Goal: Task Accomplishment & Management: Use online tool/utility

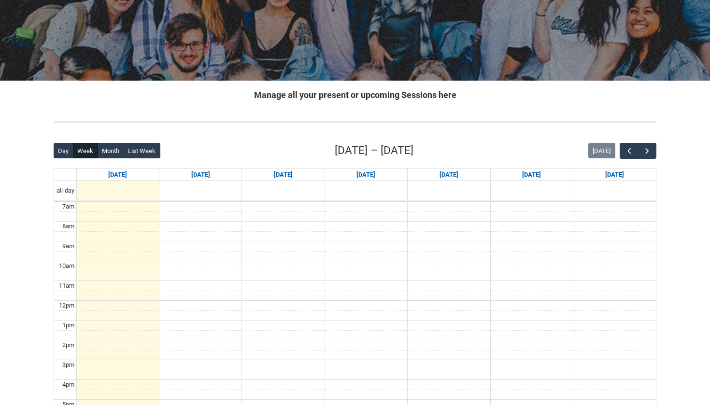
scroll to position [106, 0]
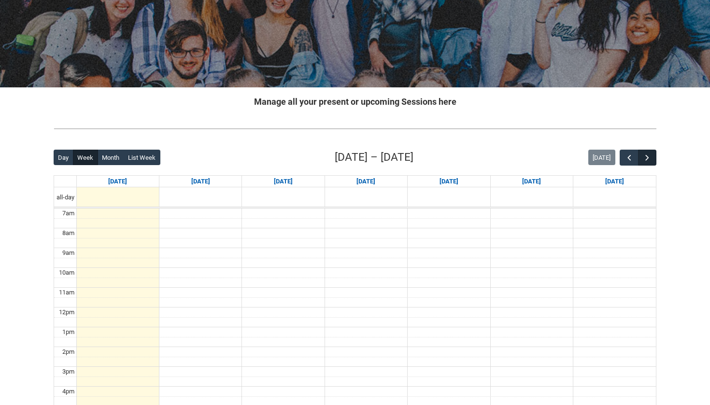
click at [643, 156] on span "button" at bounding box center [647, 158] width 10 height 10
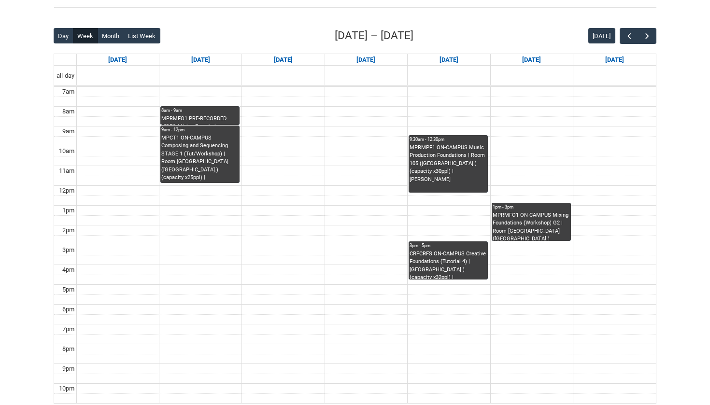
scroll to position [226, 0]
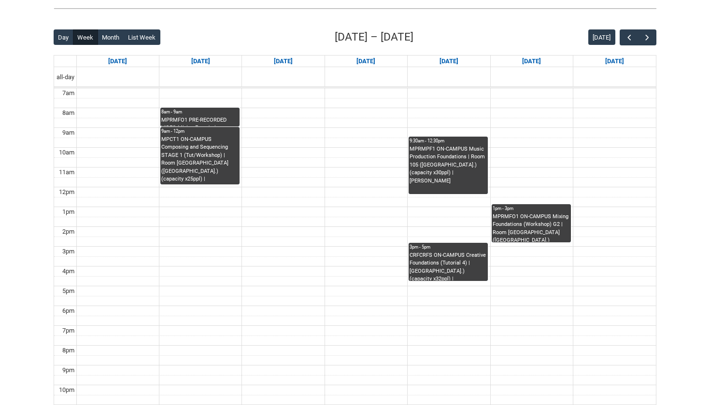
click at [206, 118] on div "MPRMFO1 PRE-RECORDED VIDEO Mixing Foundations (Lecture/Tut) | Online | [PERSON_…" at bounding box center [199, 121] width 77 height 10
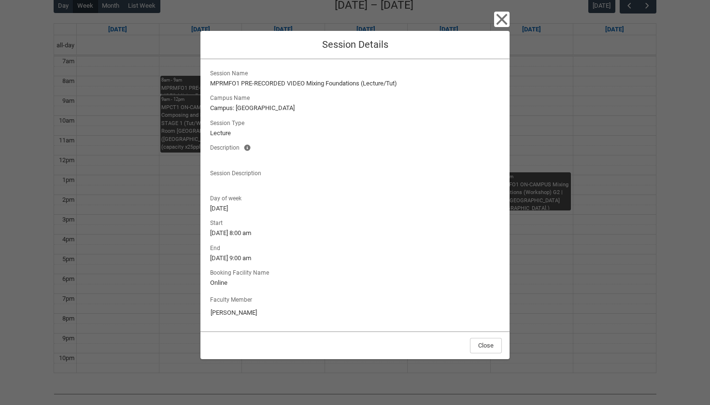
scroll to position [257, 0]
click at [500, 22] on icon "button" at bounding box center [501, 19] width 11 height 11
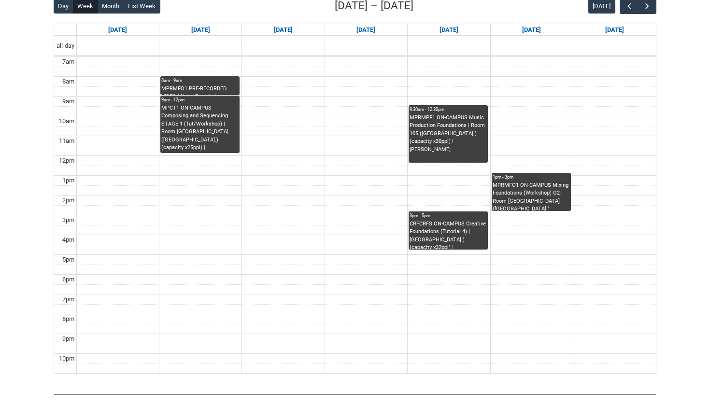
click at [218, 126] on div "MPCT1 ON-CAMPUS Composing and Sequencing STAGE 1 (Tut/Workshop) | Room [GEOGRAP…" at bounding box center [199, 128] width 77 height 49
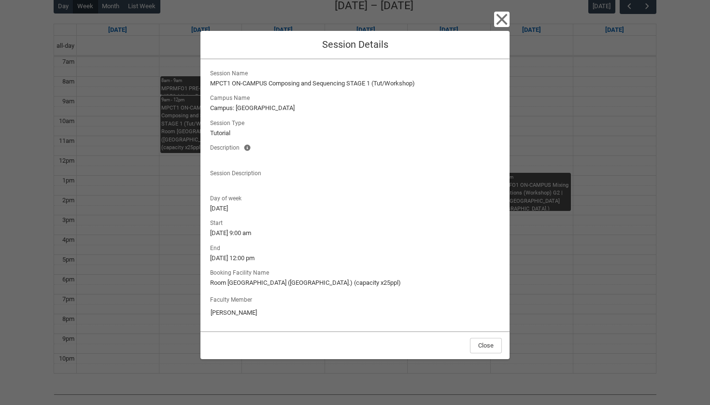
click at [507, 19] on icon "button" at bounding box center [501, 19] width 15 height 15
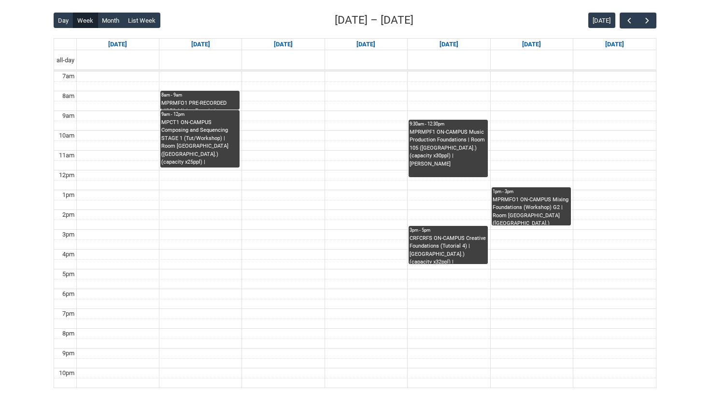
scroll to position [234, 0]
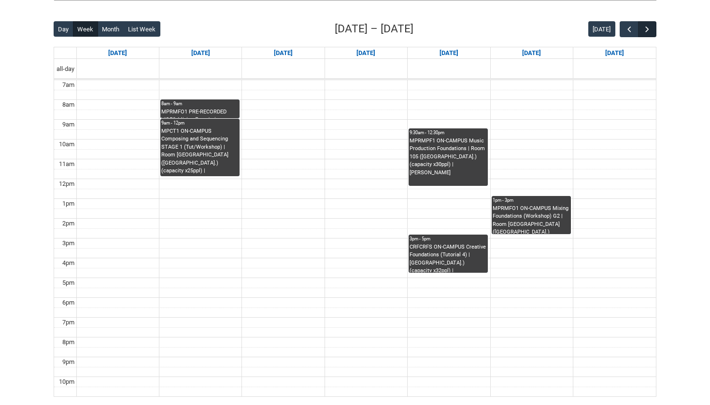
click at [646, 30] on span "button" at bounding box center [647, 30] width 10 height 10
click at [633, 30] on span "button" at bounding box center [629, 30] width 10 height 10
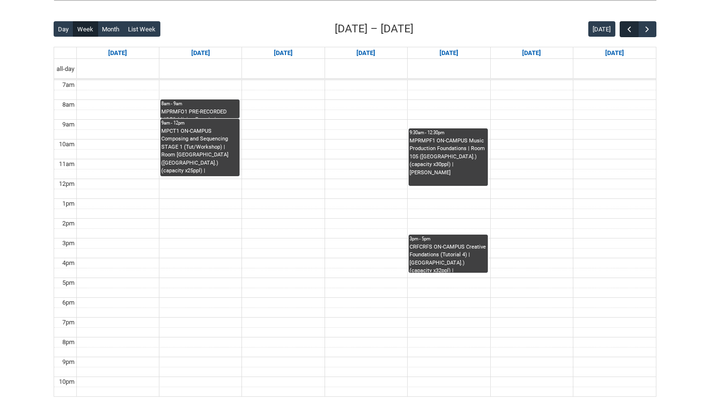
click at [633, 30] on span "button" at bounding box center [629, 30] width 10 height 10
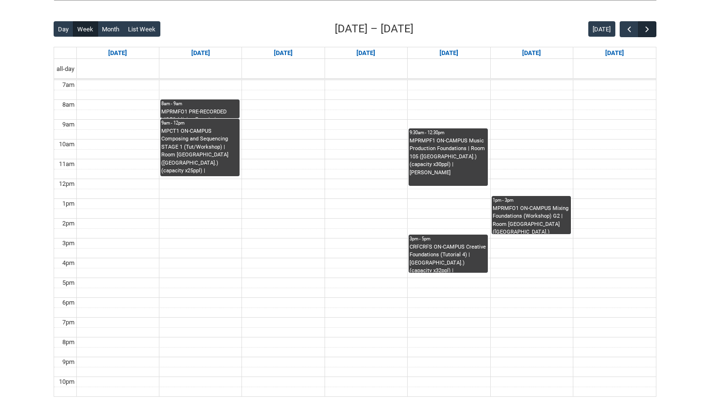
click at [654, 29] on button "button" at bounding box center [647, 29] width 18 height 16
click at [629, 28] on span "button" at bounding box center [629, 30] width 10 height 10
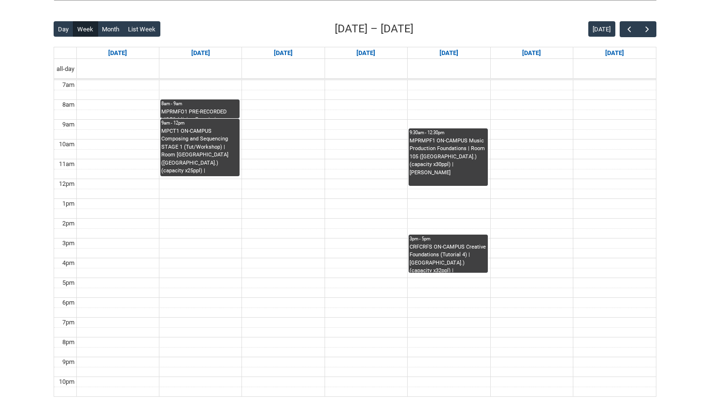
click at [217, 107] on div "8am - 9am" at bounding box center [199, 103] width 77 height 7
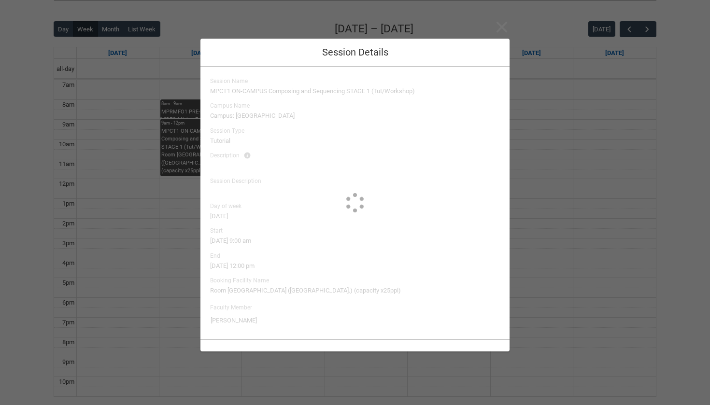
type input "[PERSON_NAME]"
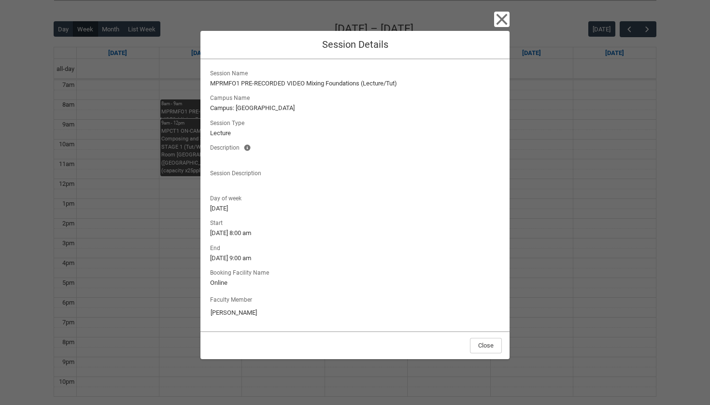
click at [505, 24] on icon "button" at bounding box center [501, 19] width 11 height 11
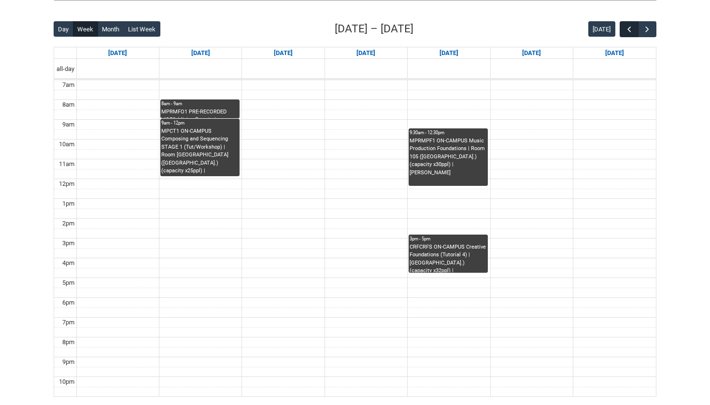
click at [625, 28] on span "button" at bounding box center [629, 30] width 10 height 10
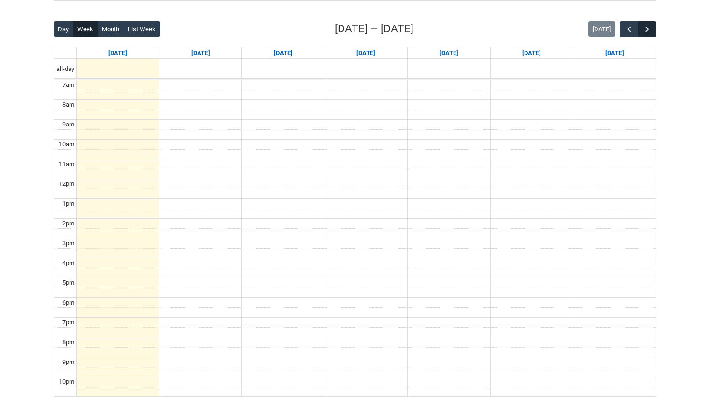
click at [652, 27] on button "button" at bounding box center [647, 29] width 18 height 16
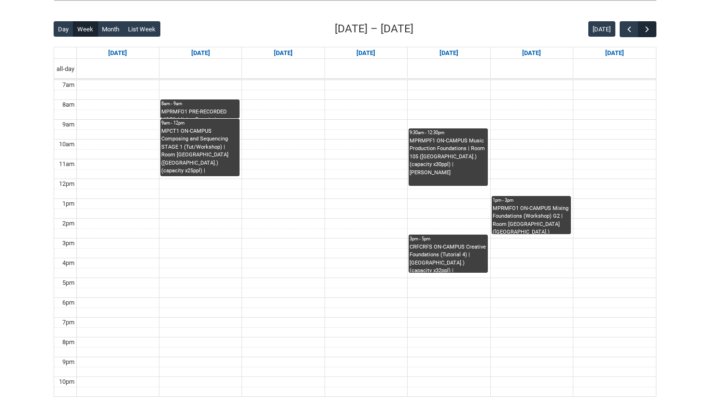
click at [650, 27] on span "button" at bounding box center [647, 30] width 10 height 10
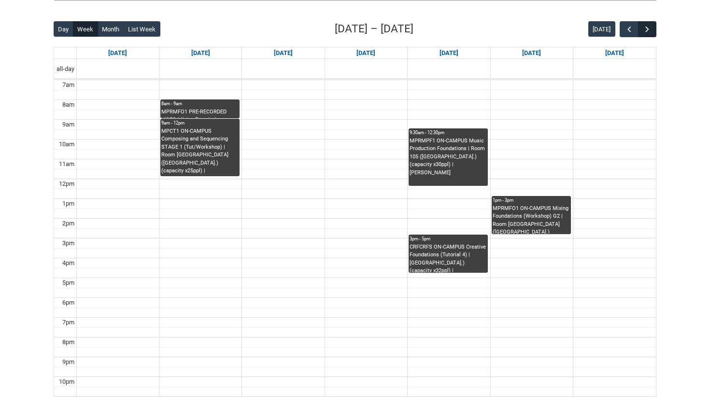
click at [650, 27] on span "button" at bounding box center [647, 30] width 10 height 10
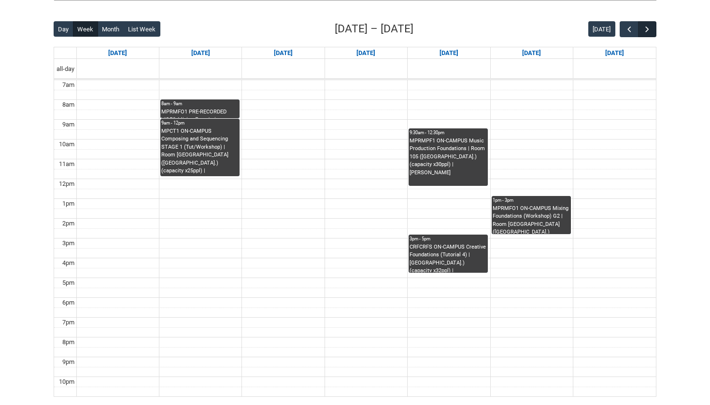
click at [650, 27] on span "button" at bounding box center [647, 30] width 10 height 10
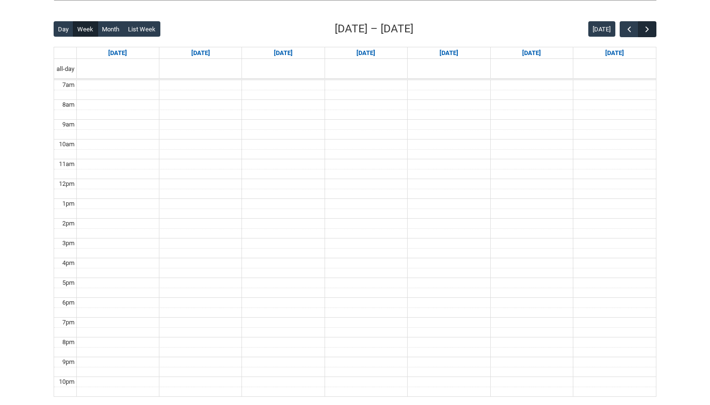
click at [650, 27] on span "button" at bounding box center [647, 30] width 10 height 10
click at [630, 28] on span "button" at bounding box center [629, 30] width 10 height 10
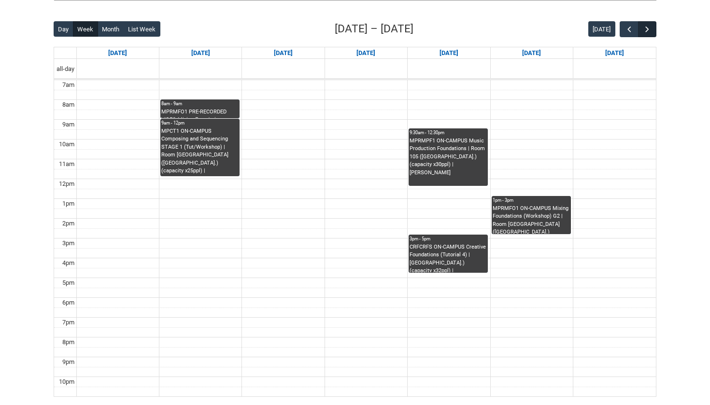
click at [646, 28] on span "button" at bounding box center [647, 30] width 10 height 10
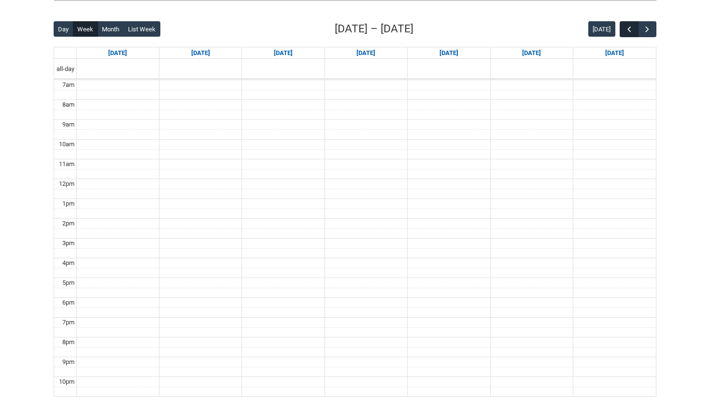
click at [625, 28] on span "button" at bounding box center [629, 30] width 10 height 10
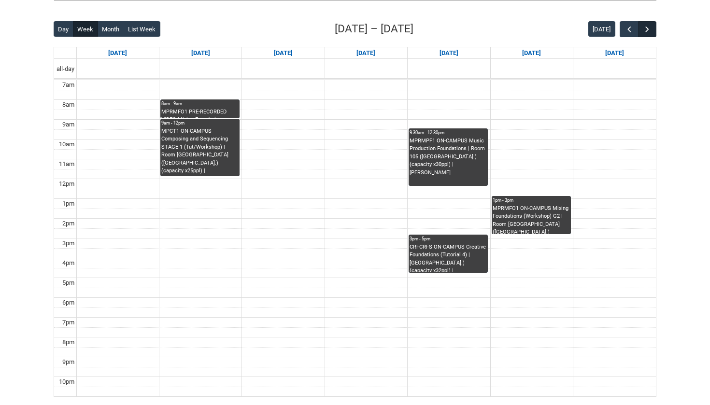
click at [648, 27] on span "button" at bounding box center [647, 30] width 10 height 10
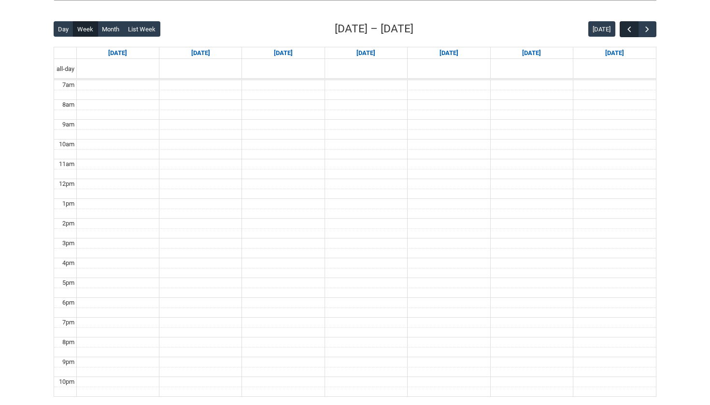
click at [635, 27] on button "button" at bounding box center [629, 29] width 18 height 16
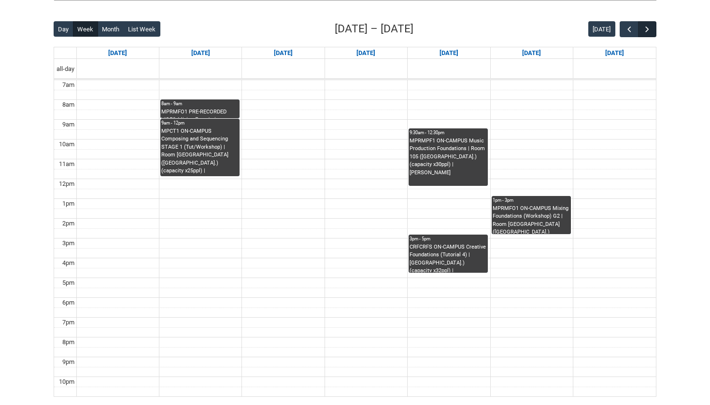
click at [643, 27] on span "button" at bounding box center [647, 30] width 10 height 10
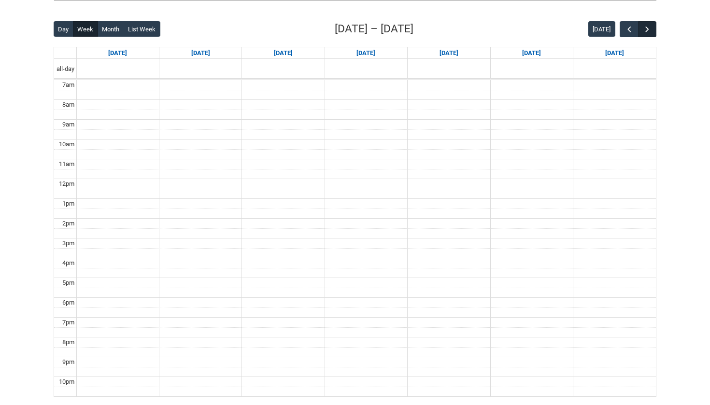
click at [643, 27] on span "button" at bounding box center [647, 30] width 10 height 10
click at [625, 26] on span "button" at bounding box center [629, 30] width 10 height 10
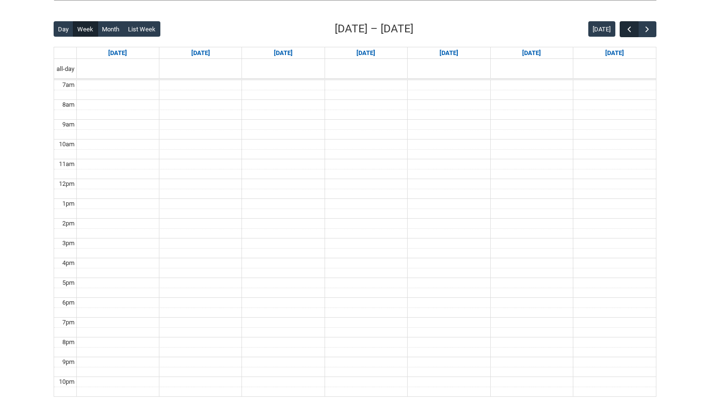
click at [625, 26] on span "button" at bounding box center [629, 30] width 10 height 10
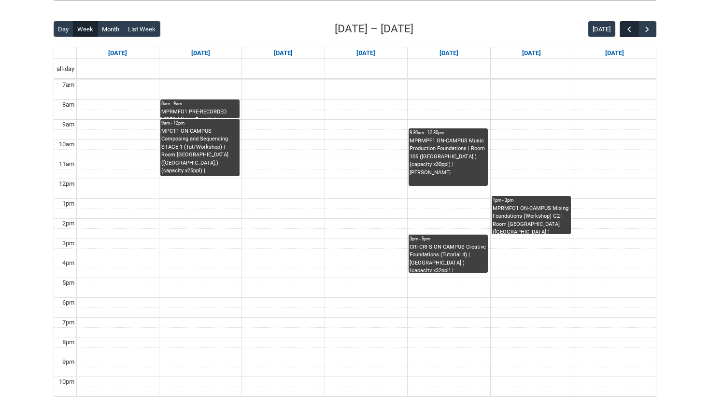
click at [625, 26] on span "button" at bounding box center [629, 30] width 10 height 10
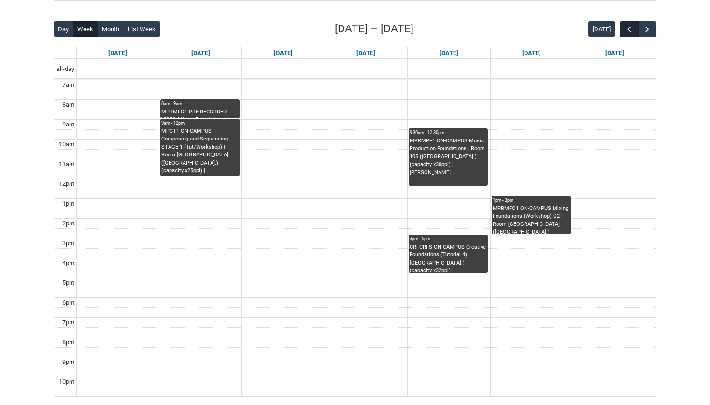
click at [625, 26] on span "button" at bounding box center [629, 30] width 10 height 10
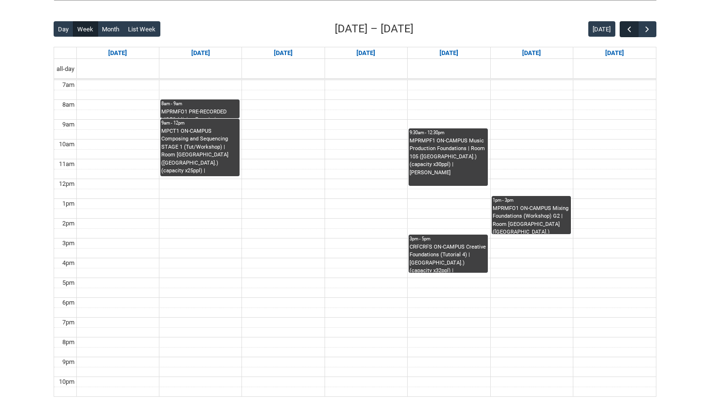
click at [625, 26] on span "button" at bounding box center [629, 30] width 10 height 10
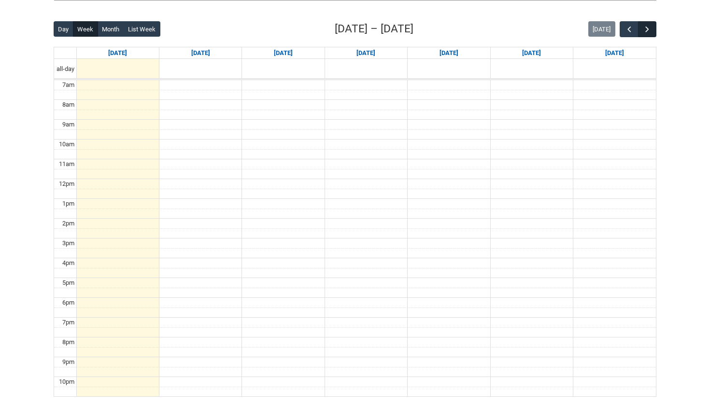
click at [640, 28] on button "button" at bounding box center [647, 29] width 18 height 16
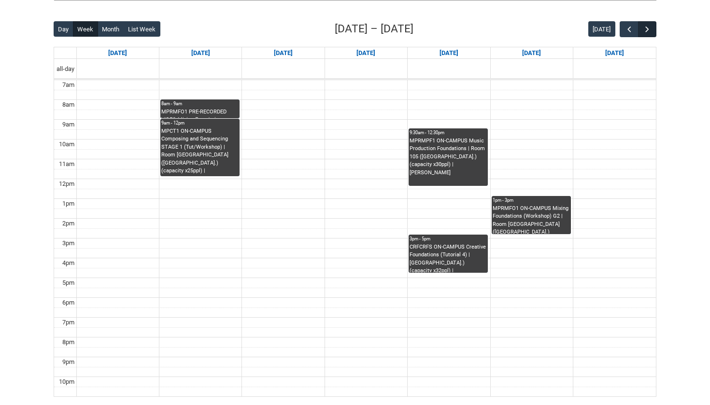
click at [649, 28] on span "button" at bounding box center [647, 30] width 10 height 10
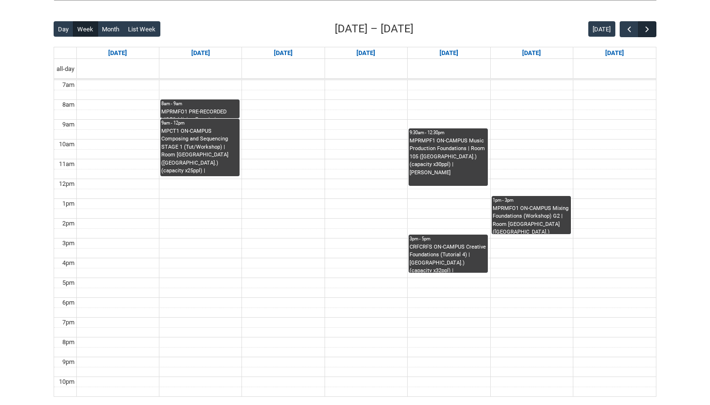
click at [649, 28] on span "button" at bounding box center [647, 30] width 10 height 10
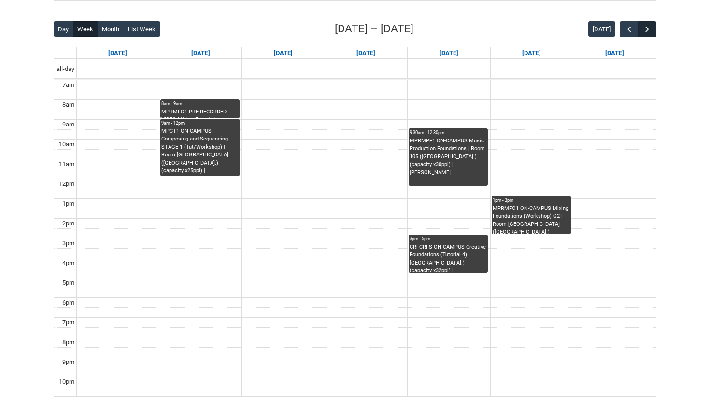
click at [649, 28] on span "button" at bounding box center [647, 30] width 10 height 10
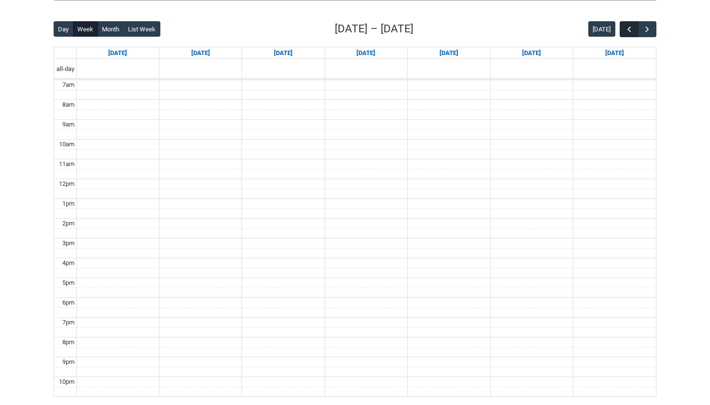
click at [623, 28] on button "button" at bounding box center [629, 29] width 18 height 16
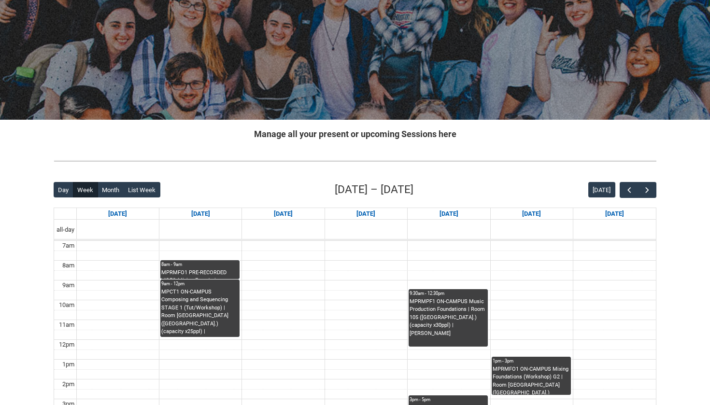
scroll to position [81, 0]
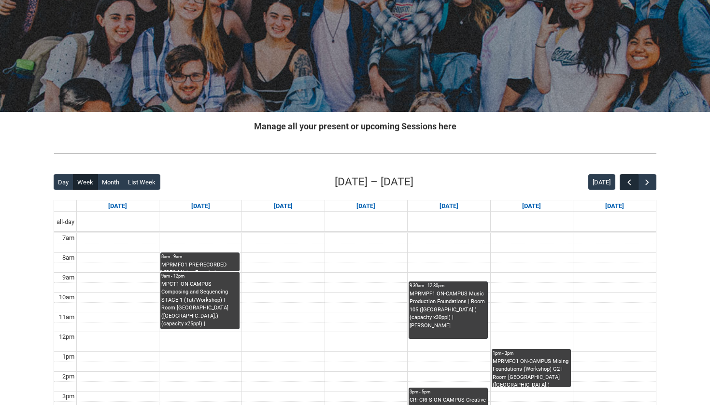
click at [628, 181] on span "button" at bounding box center [629, 183] width 10 height 10
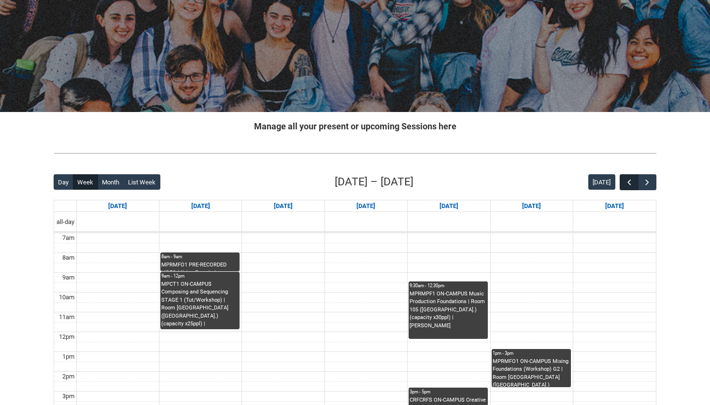
click at [628, 181] on span "button" at bounding box center [629, 183] width 10 height 10
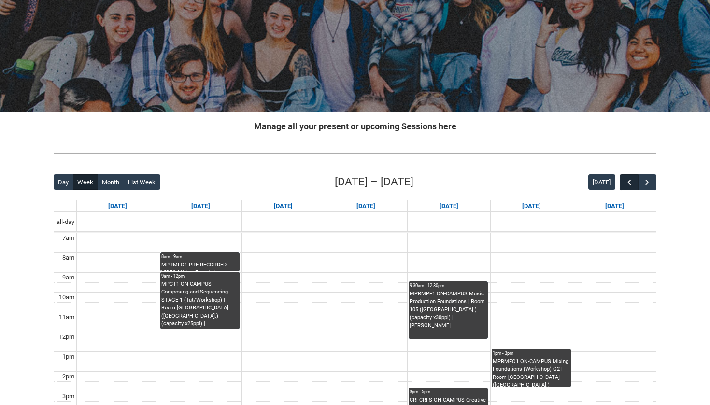
click at [628, 181] on span "button" at bounding box center [629, 183] width 10 height 10
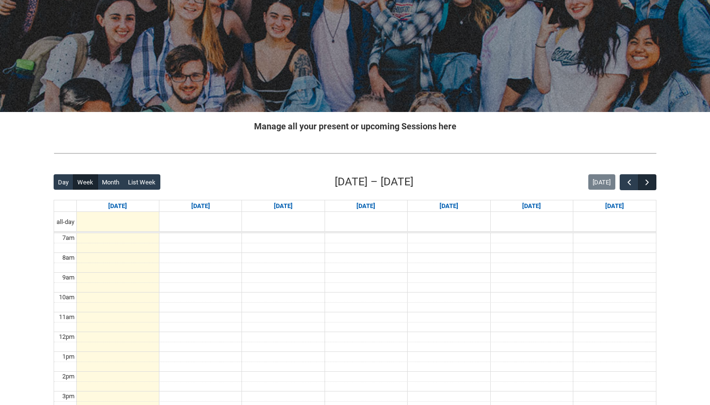
click at [650, 182] on span "button" at bounding box center [647, 183] width 10 height 10
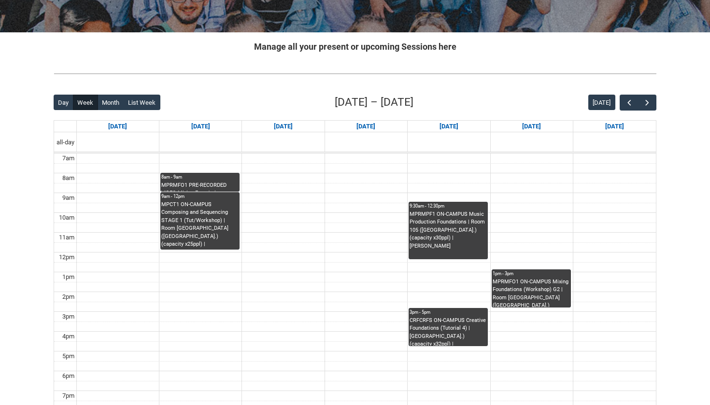
scroll to position [157, 0]
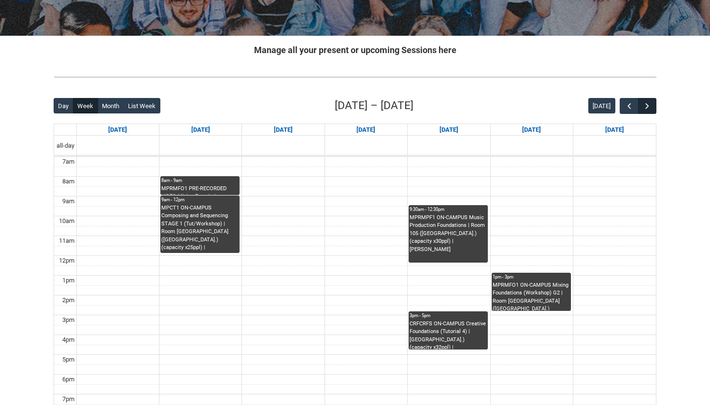
click at [646, 107] on span "button" at bounding box center [647, 106] width 10 height 10
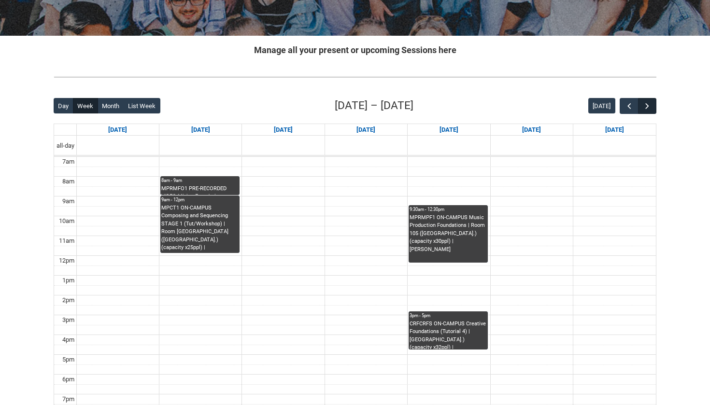
click at [646, 107] on span "button" at bounding box center [647, 106] width 10 height 10
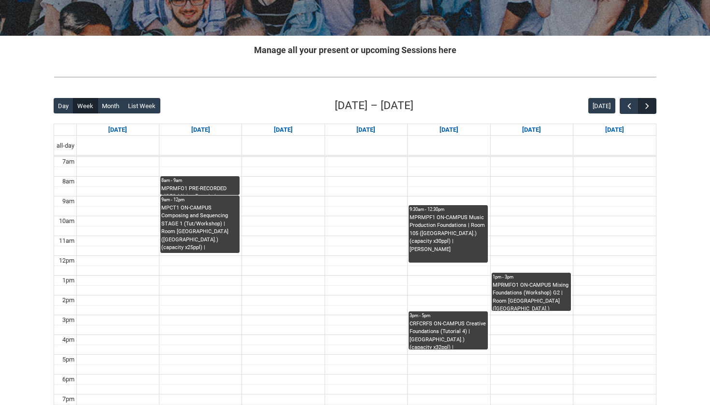
click at [646, 107] on span "button" at bounding box center [647, 106] width 10 height 10
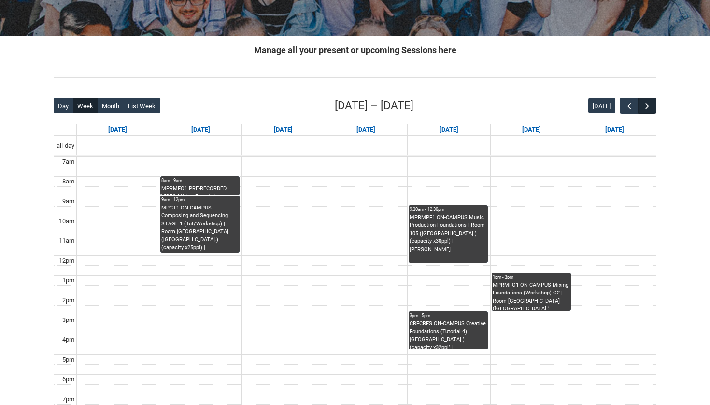
click at [646, 107] on span "button" at bounding box center [647, 106] width 10 height 10
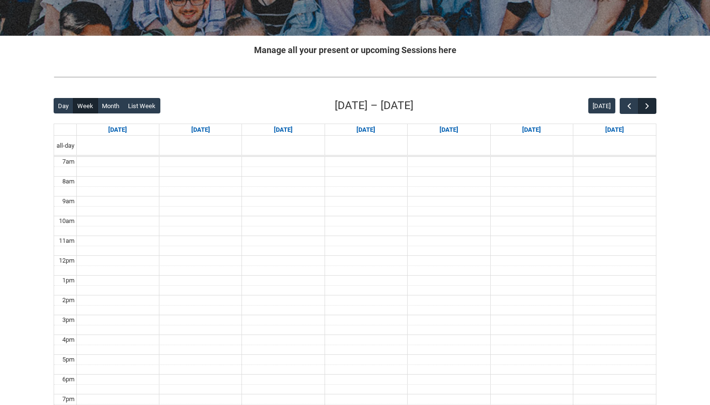
click at [646, 107] on span "button" at bounding box center [647, 106] width 10 height 10
click at [632, 112] on button "button" at bounding box center [629, 106] width 18 height 16
click at [632, 111] on button "button" at bounding box center [629, 106] width 18 height 16
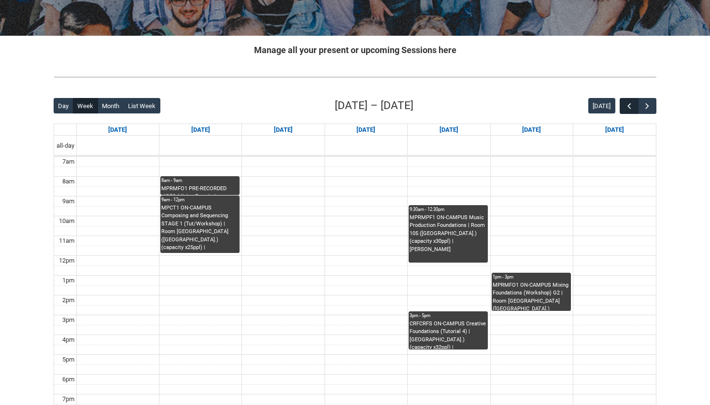
click at [633, 111] on button "button" at bounding box center [629, 106] width 18 height 16
click at [632, 111] on button "button" at bounding box center [629, 106] width 18 height 16
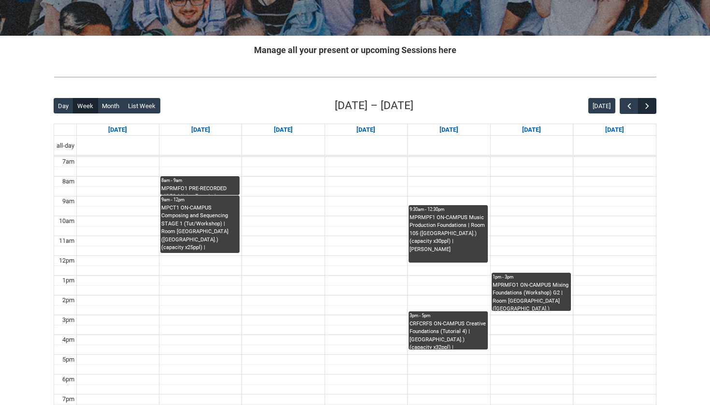
click at [648, 107] on span "button" at bounding box center [647, 106] width 10 height 10
click at [110, 110] on button "Month" at bounding box center [111, 105] width 27 height 15
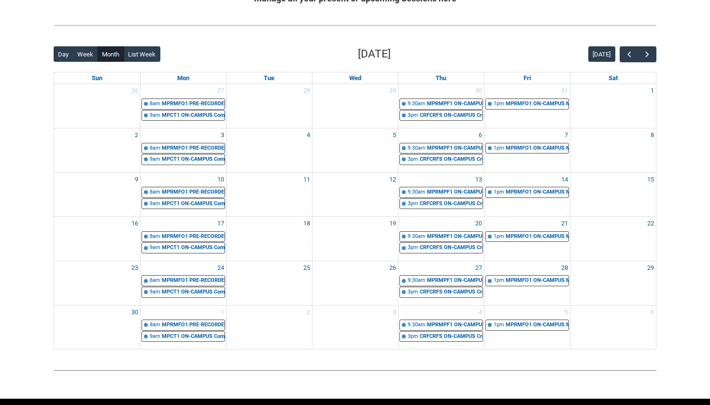
scroll to position [206, 0]
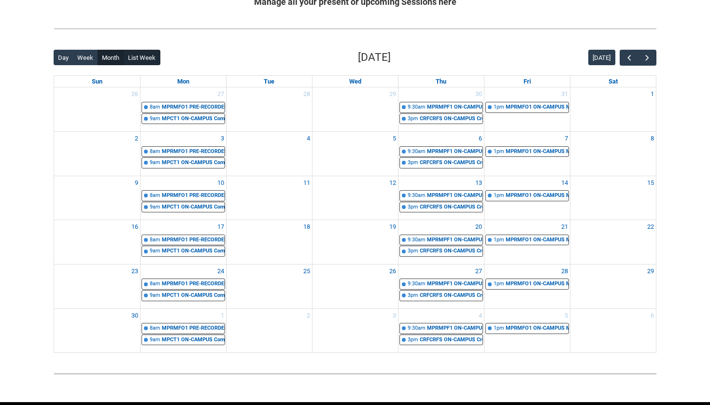
click at [141, 56] on button "List Week" at bounding box center [142, 57] width 37 height 15
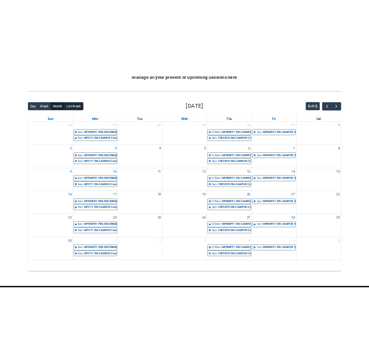
scroll to position [103, 0]
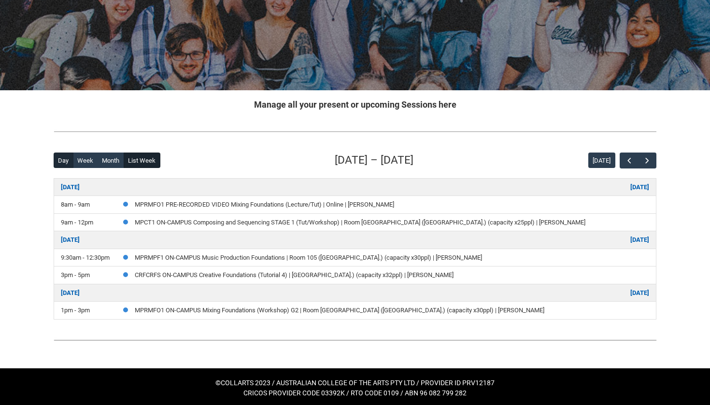
click at [66, 160] on button "Day" at bounding box center [64, 160] width 20 height 15
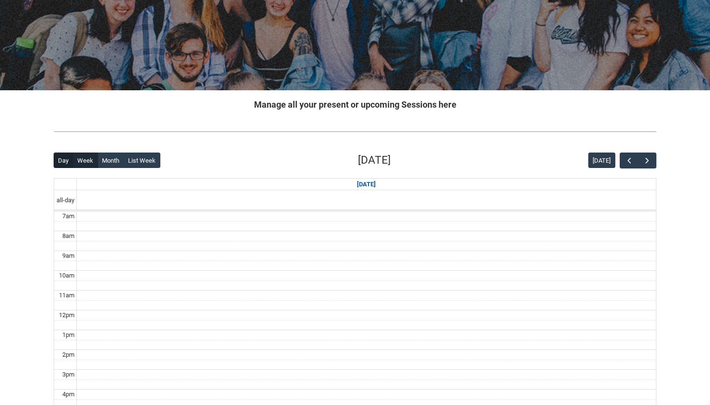
click at [80, 158] on button "Week" at bounding box center [85, 160] width 25 height 15
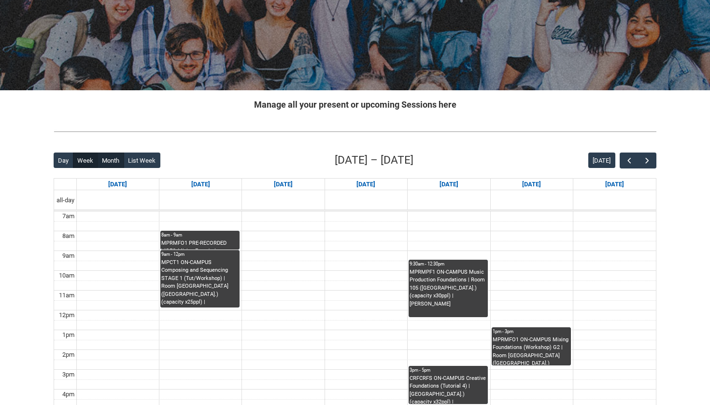
click at [107, 161] on button "Month" at bounding box center [111, 160] width 27 height 15
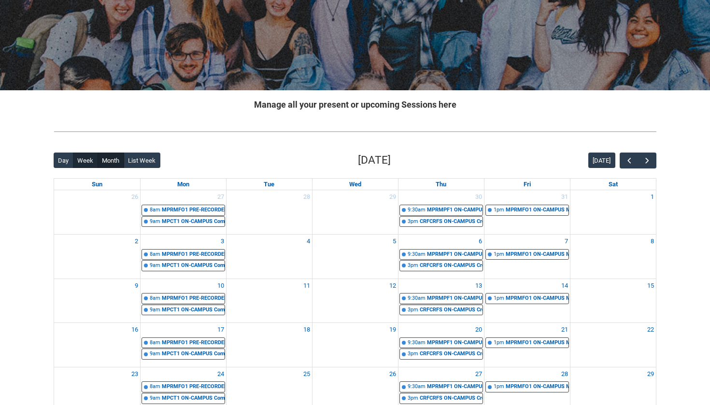
click at [90, 161] on button "Week" at bounding box center [85, 160] width 25 height 15
